Goal: Complete application form: Complete application form

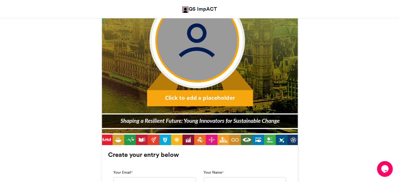
scroll to position [269, 0]
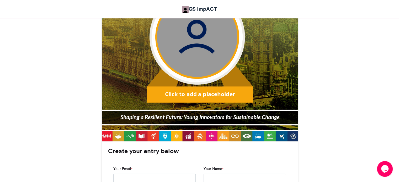
click at [189, 95] on div "Click to add a placeholder" at bounding box center [200, 94] width 98 height 8
click at [194, 44] on img at bounding box center [197, 37] width 80 height 80
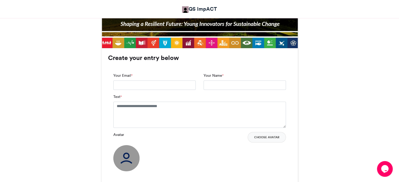
scroll to position [362, 0]
click at [139, 84] on input "Your Email *" at bounding box center [154, 84] width 82 height 9
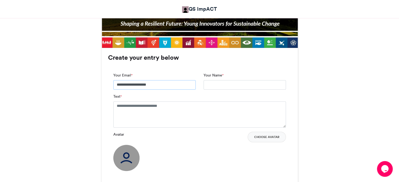
type input "**********"
click at [215, 84] on input "Your Name *" at bounding box center [245, 84] width 82 height 9
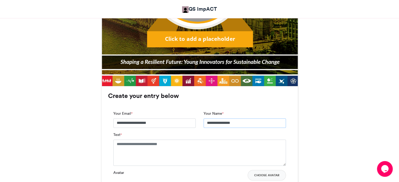
scroll to position [325, 0]
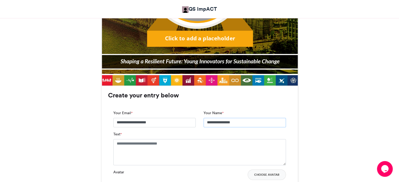
type input "**********"
click at [146, 145] on textarea "Text *" at bounding box center [199, 152] width 173 height 26
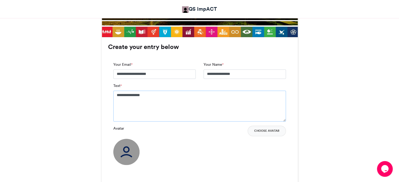
scroll to position [373, 0]
type textarea "**********"
click at [123, 155] on img at bounding box center [126, 152] width 26 height 26
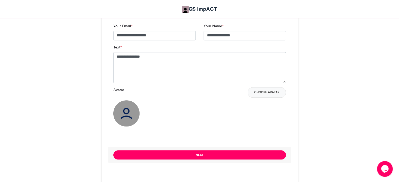
scroll to position [412, 0]
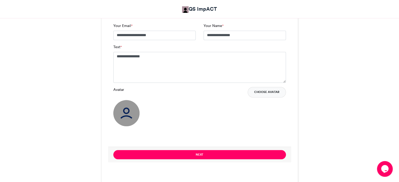
click at [261, 94] on button "Choose Avatar" at bounding box center [267, 92] width 38 height 10
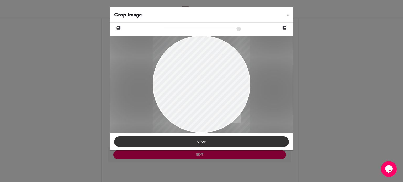
click at [204, 144] on button "Crop" at bounding box center [201, 142] width 175 height 10
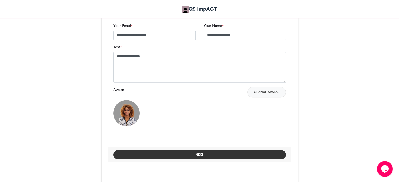
click at [197, 153] on button "Next" at bounding box center [199, 154] width 173 height 9
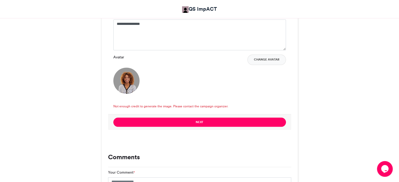
scroll to position [445, 0]
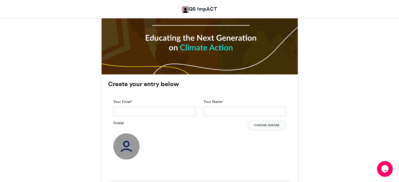
scroll to position [336, 0]
click at [136, 110] on input "Your Email *" at bounding box center [154, 110] width 82 height 9
type input "**********"
click at [219, 108] on input "Your Name *" at bounding box center [245, 110] width 82 height 9
type input "**********"
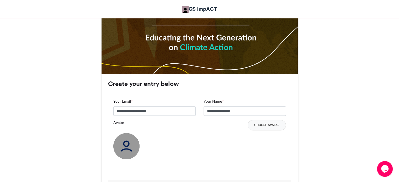
click at [123, 143] on img at bounding box center [126, 146] width 26 height 26
click at [255, 127] on button "Choose Avatar" at bounding box center [267, 125] width 38 height 10
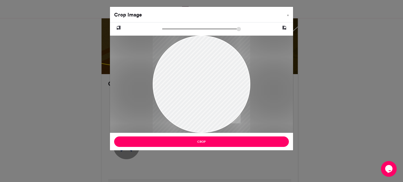
drag, startPoint x: 208, startPoint y: 72, endPoint x: 204, endPoint y: 88, distance: 17.0
click at [204, 88] on div at bounding box center [201, 101] width 97 height 136
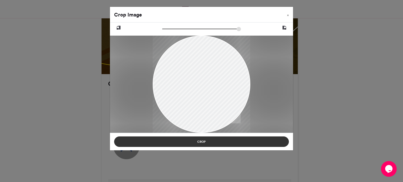
click at [202, 141] on button "Crop" at bounding box center [201, 142] width 175 height 10
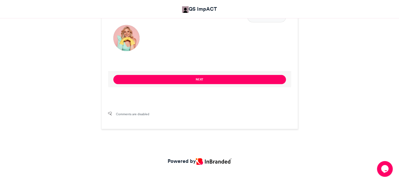
scroll to position [445, 0]
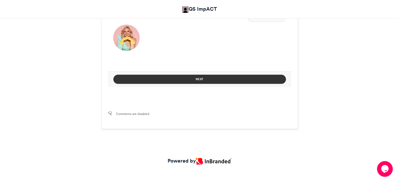
click at [196, 78] on button "Next" at bounding box center [199, 79] width 173 height 9
